Goal: Find contact information: Find contact information

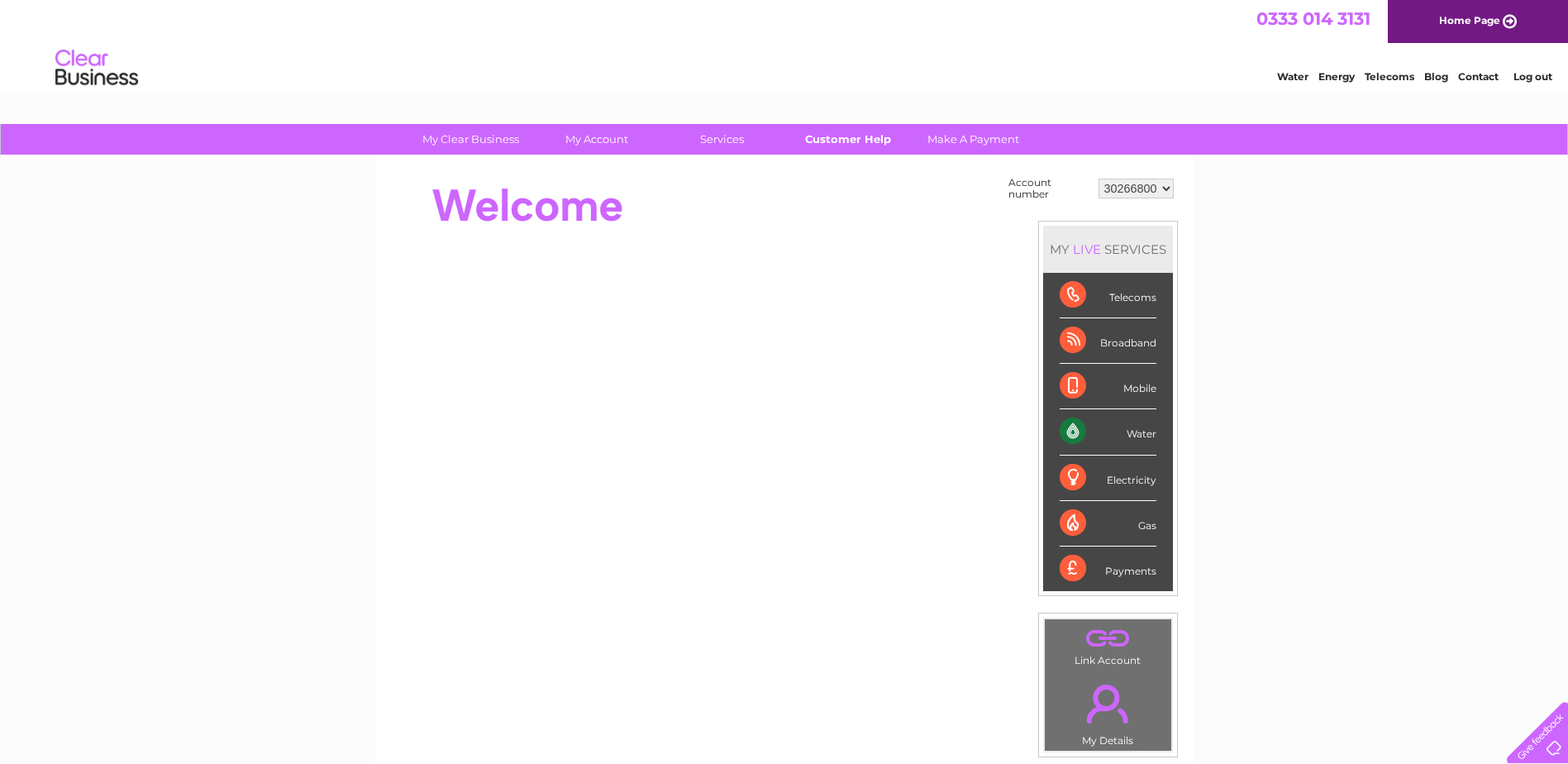
click at [858, 137] on link "Customer Help" at bounding box center [847, 139] width 137 height 31
drag, startPoint x: 1160, startPoint y: 187, endPoint x: 1127, endPoint y: 187, distance: 33.0
click at [1127, 187] on select "30266800" at bounding box center [1136, 188] width 75 height 20
click at [1098, 178] on select "30266800" at bounding box center [1136, 188] width 75 height 20
click at [1134, 189] on select "30266800" at bounding box center [1136, 188] width 75 height 20
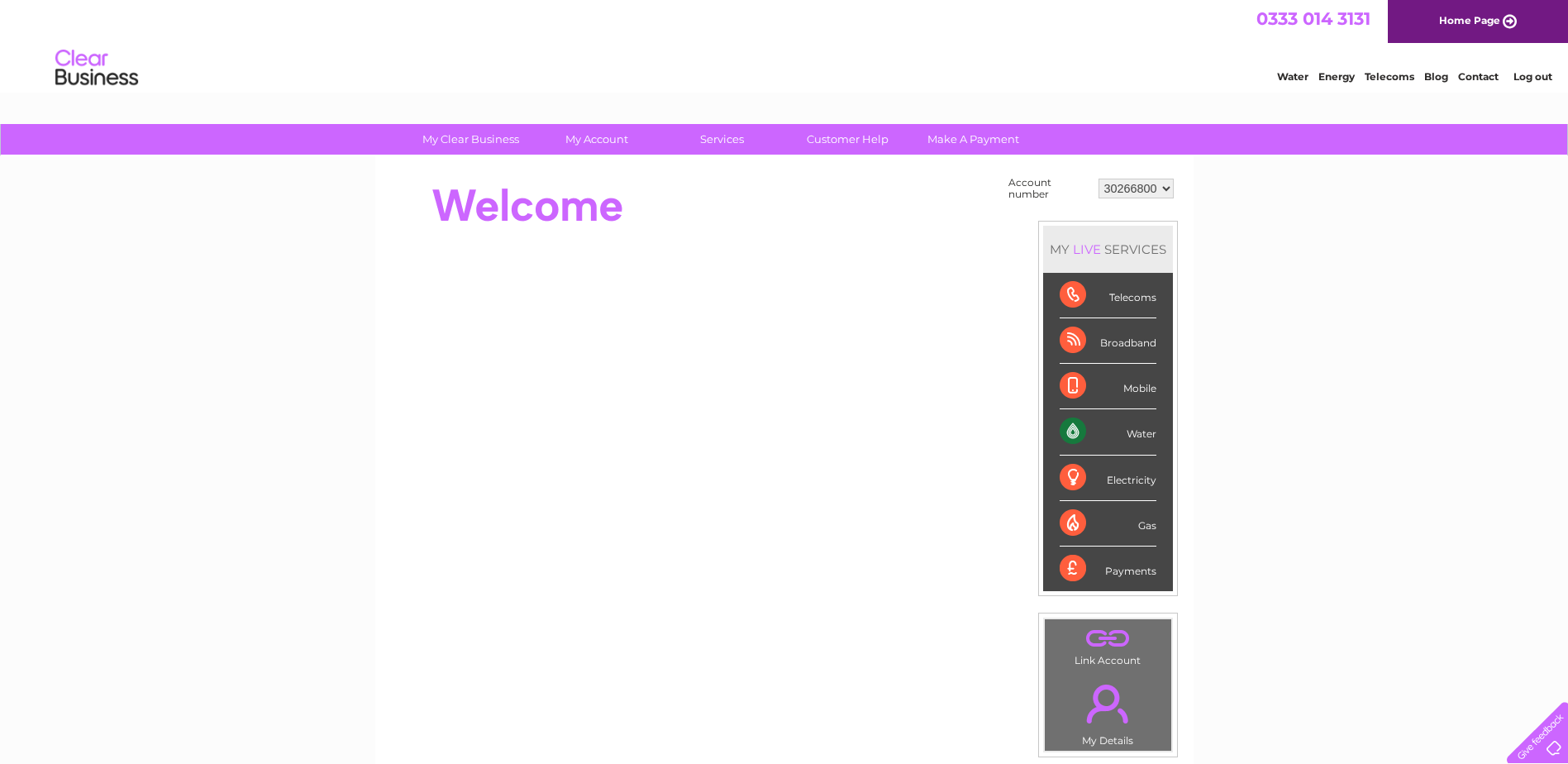
click at [1098, 178] on select "30266800" at bounding box center [1136, 188] width 75 height 20
drag, startPoint x: 1136, startPoint y: 187, endPoint x: 1063, endPoint y: 180, distance: 73.3
click at [1063, 180] on td "Account number" at bounding box center [1049, 188] width 90 height 32
drag, startPoint x: 1156, startPoint y: 187, endPoint x: 1103, endPoint y: 187, distance: 53.0
click at [1103, 187] on select "30266800" at bounding box center [1136, 188] width 75 height 20
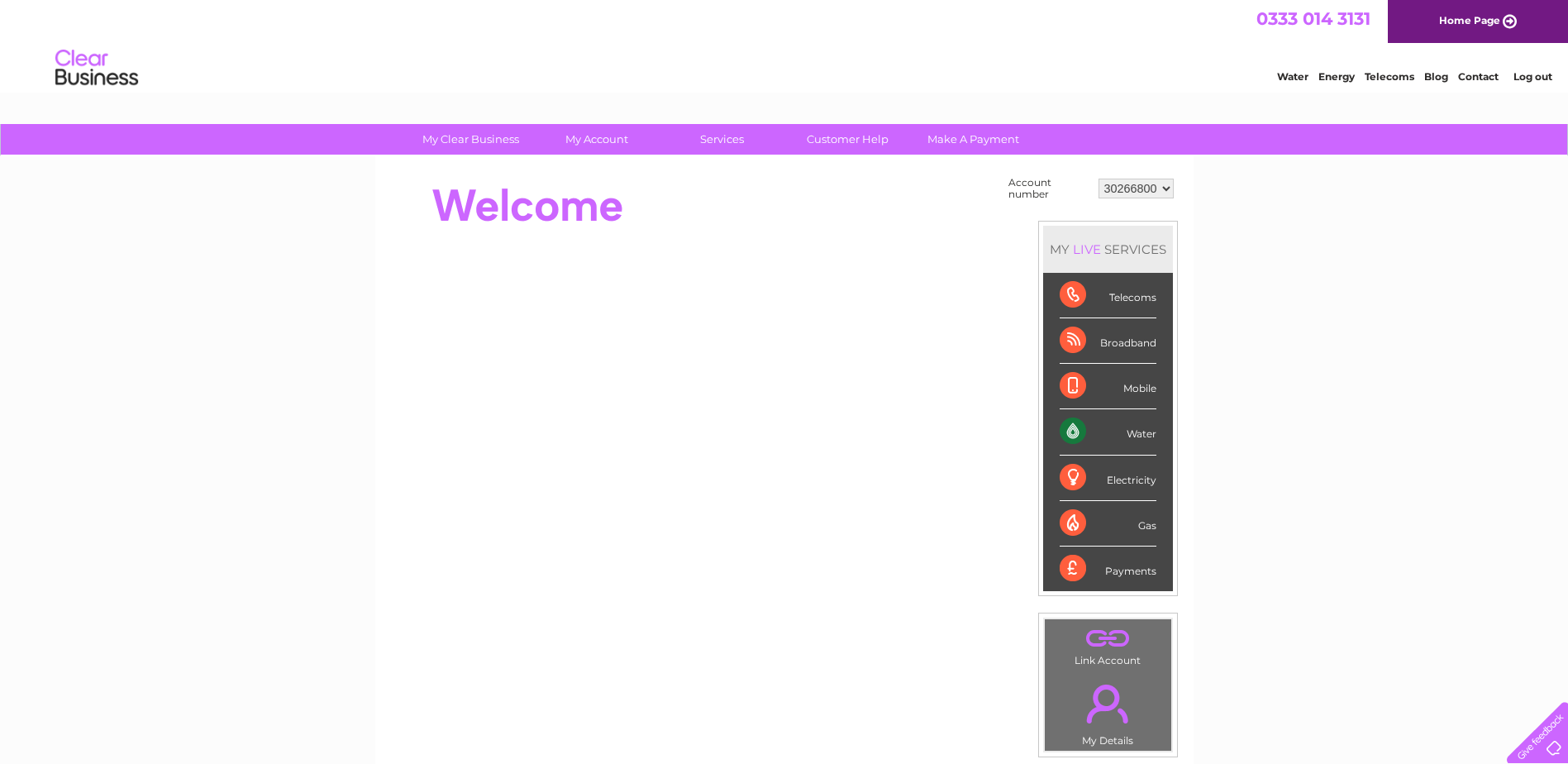
click at [1473, 74] on link "Contact" at bounding box center [1478, 76] width 41 height 13
